Goal: Find specific page/section: Find specific page/section

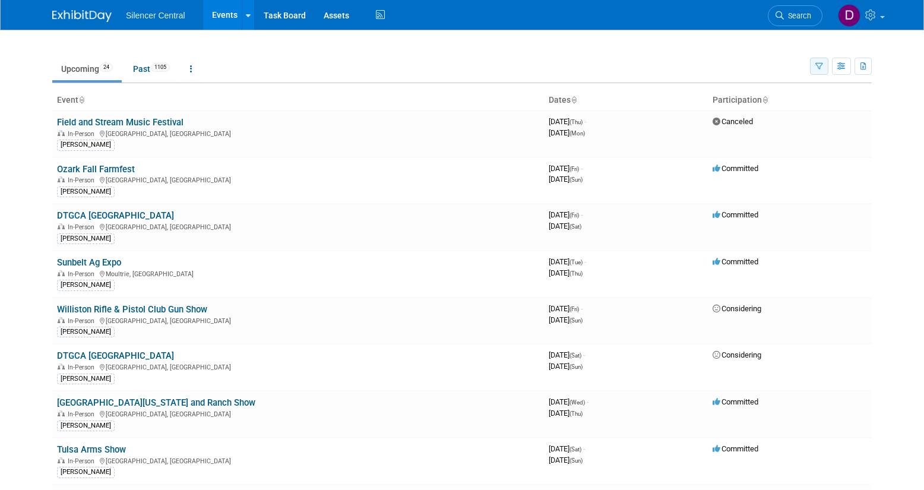
click at [818, 65] on icon "button" at bounding box center [819, 67] width 8 height 8
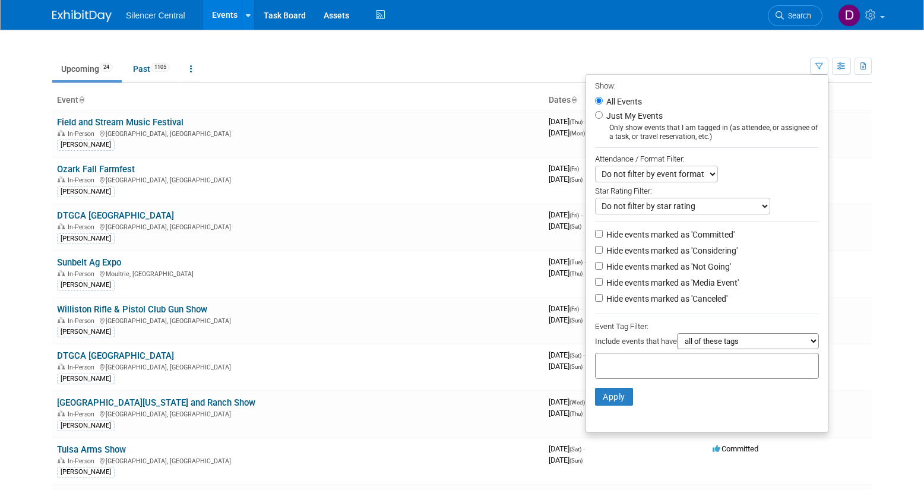
click at [621, 121] on label "Just My Events" at bounding box center [633, 116] width 59 height 12
click at [602, 119] on input "Just My Events" at bounding box center [599, 115] width 8 height 8
radio input "true"
click at [613, 396] on button "Apply" at bounding box center [614, 397] width 38 height 18
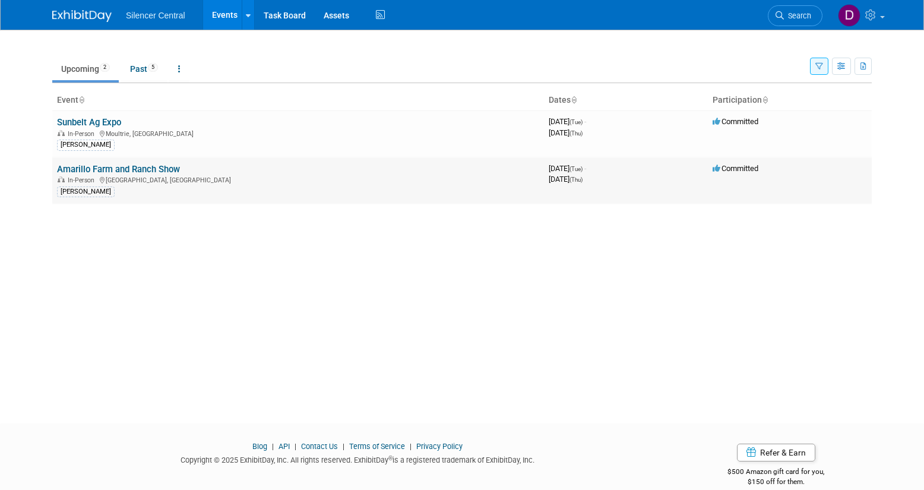
click at [168, 168] on link "Amarillo Farm and Ranch Show" at bounding box center [118, 169] width 123 height 11
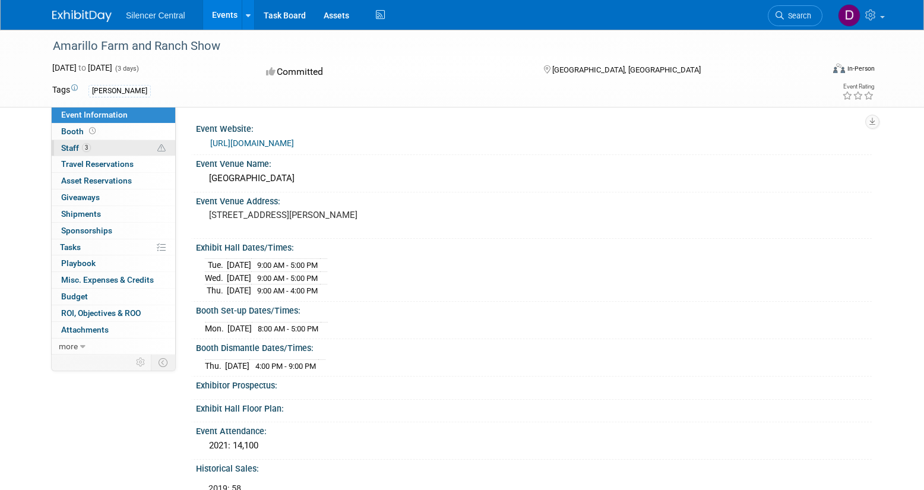
click at [116, 150] on link "3 Staff 3" at bounding box center [113, 148] width 123 height 16
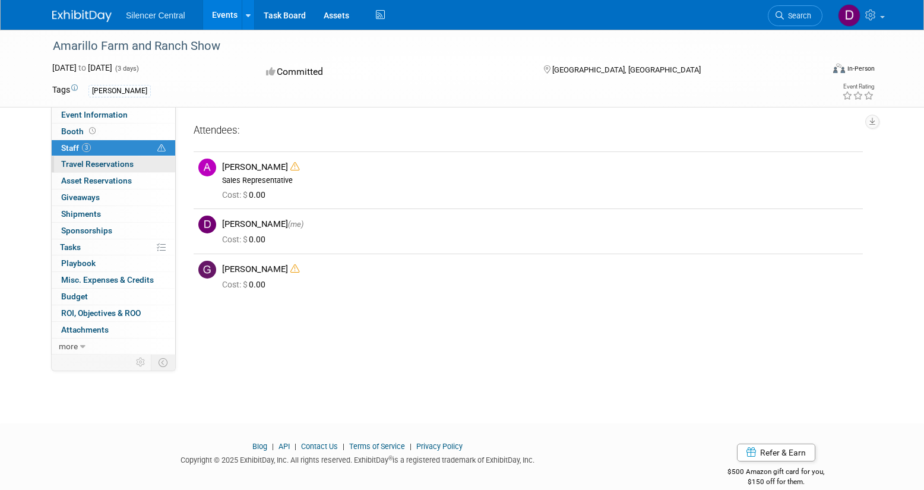
click at [138, 164] on link "0 Travel Reservations 0" at bounding box center [113, 164] width 123 height 16
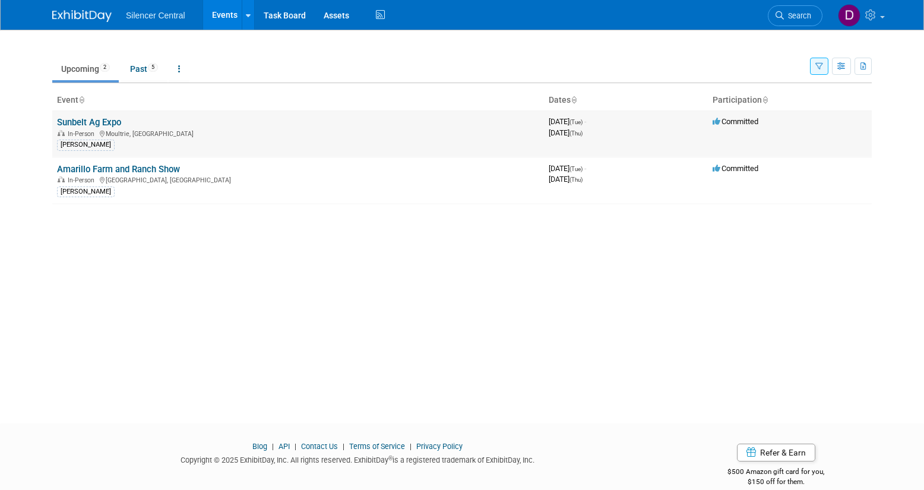
click at [113, 126] on link "Sunbelt Ag Expo" at bounding box center [89, 122] width 64 height 11
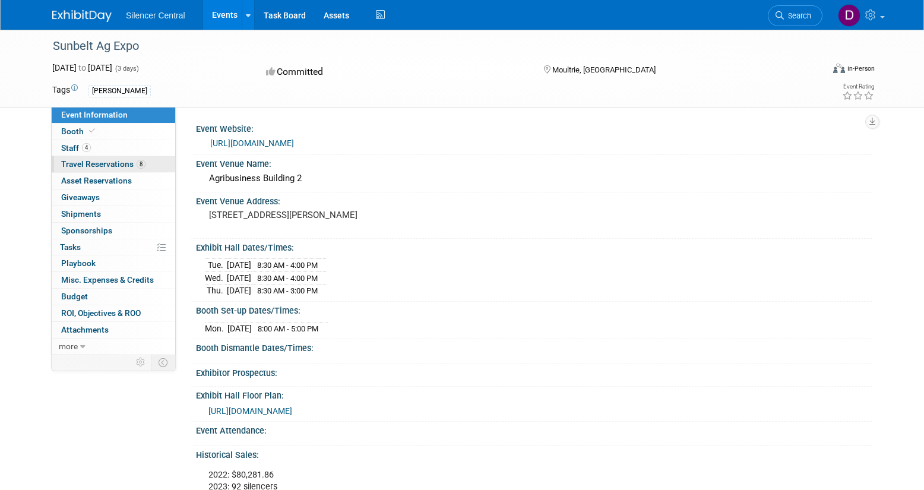
click at [114, 169] on span "Travel Reservations 8" at bounding box center [103, 163] width 84 height 9
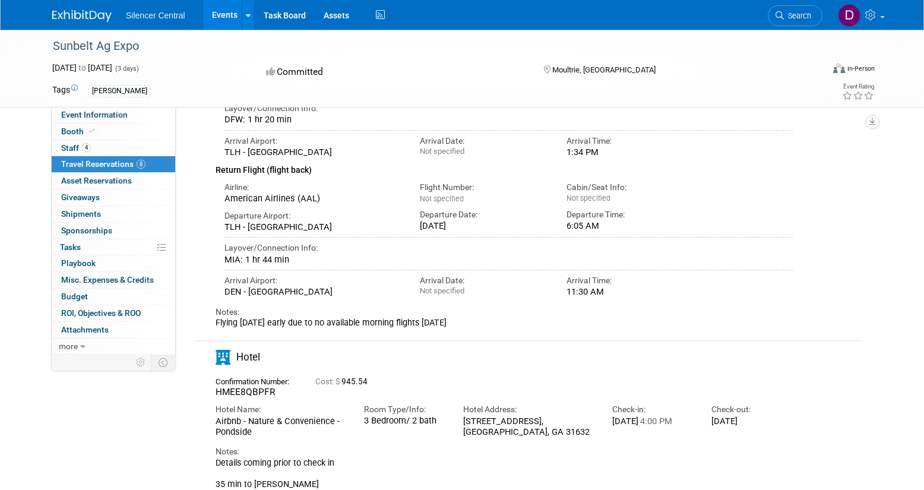
scroll to position [1780, 0]
click at [238, 429] on div "Airbnb - Nature & Convenience - Pondside" at bounding box center [280, 426] width 131 height 22
copy div "Pondside"
drag, startPoint x: 503, startPoint y: 430, endPoint x: 459, endPoint y: 430, distance: 43.9
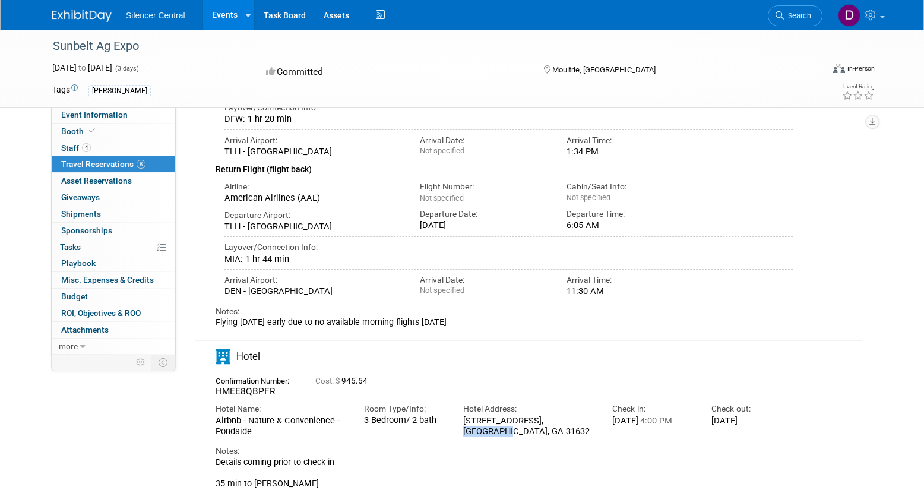
click at [458, 430] on div "Hotel Address: [STREET_ADDRESS]" at bounding box center [528, 416] width 148 height 39
copy div "Hahira, [GEOGRAPHIC_DATA]"
drag, startPoint x: 55, startPoint y: 50, endPoint x: 137, endPoint y: 50, distance: 82.5
click at [137, 50] on div "Sunbelt Ag Expo" at bounding box center [427, 46] width 756 height 21
copy div "Sunbelt Ag Expo"
